Goal: Find specific page/section

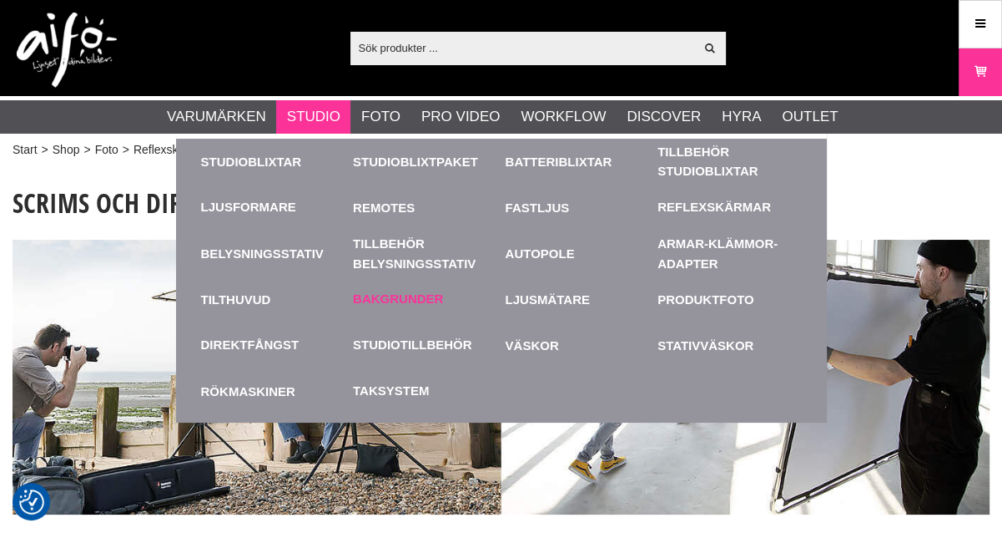
click at [396, 300] on link "Bakgrunder" at bounding box center [398, 299] width 90 height 19
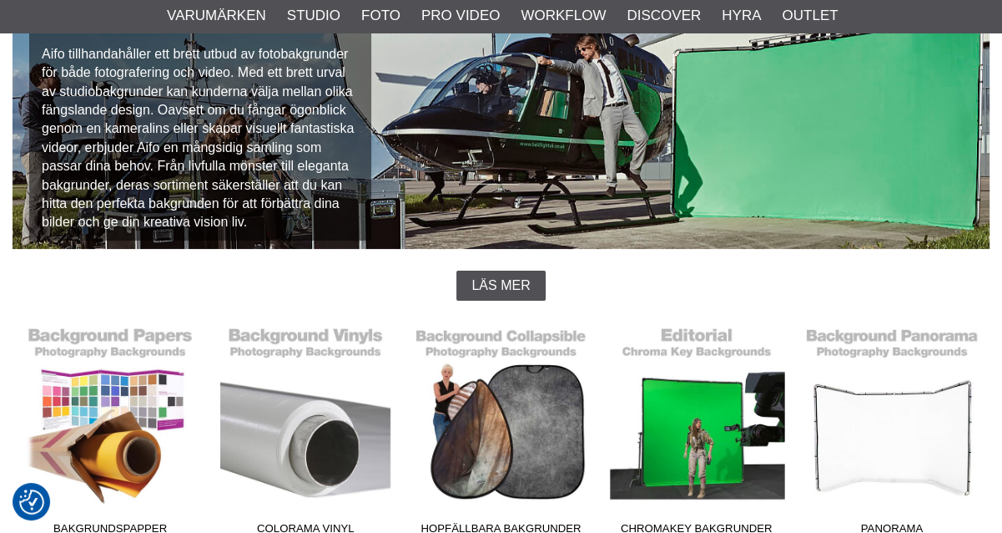
scroll to position [321, 0]
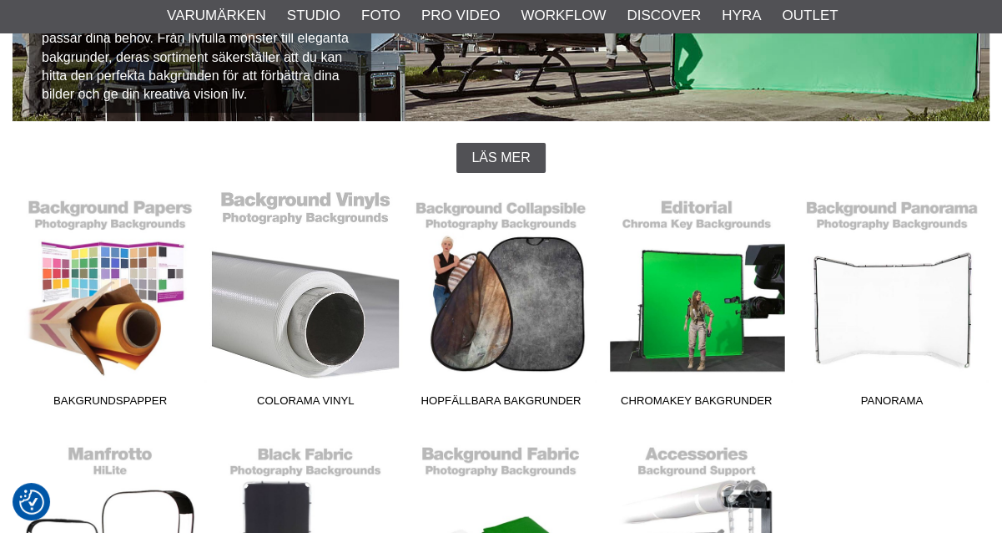
click at [312, 337] on link "Colorama Vinyl" at bounding box center [305, 301] width 195 height 225
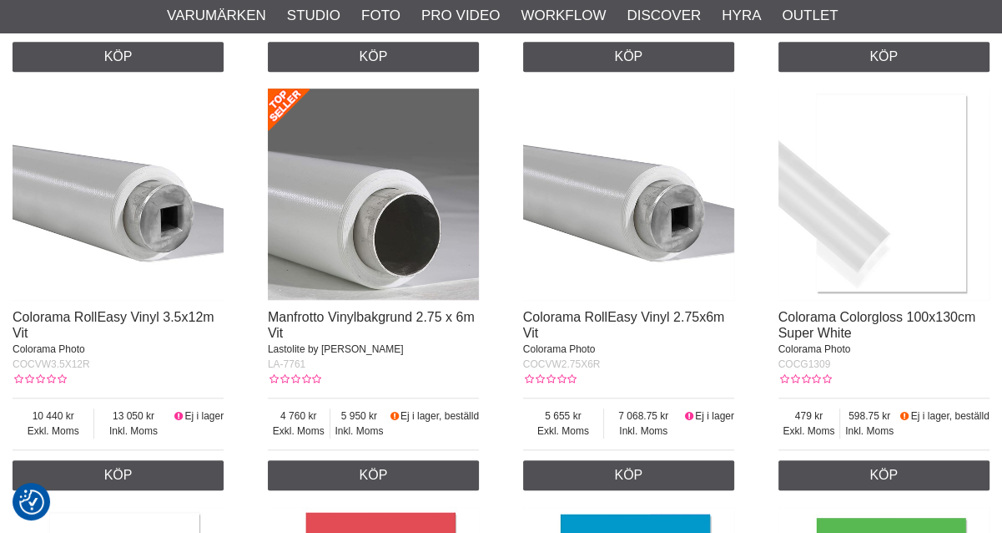
scroll to position [866, 0]
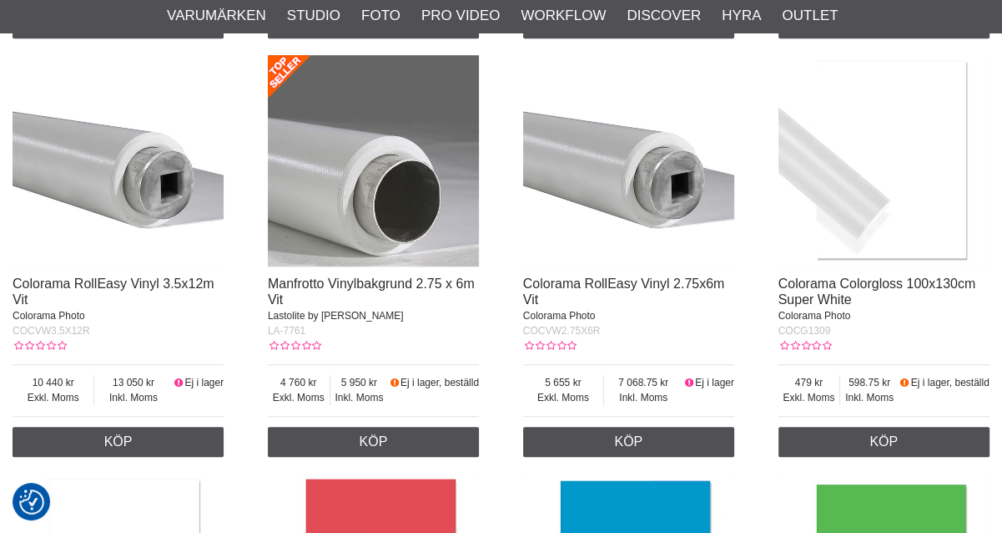
click at [344, 191] on img at bounding box center [373, 160] width 211 height 211
